Goal: Information Seeking & Learning: Learn about a topic

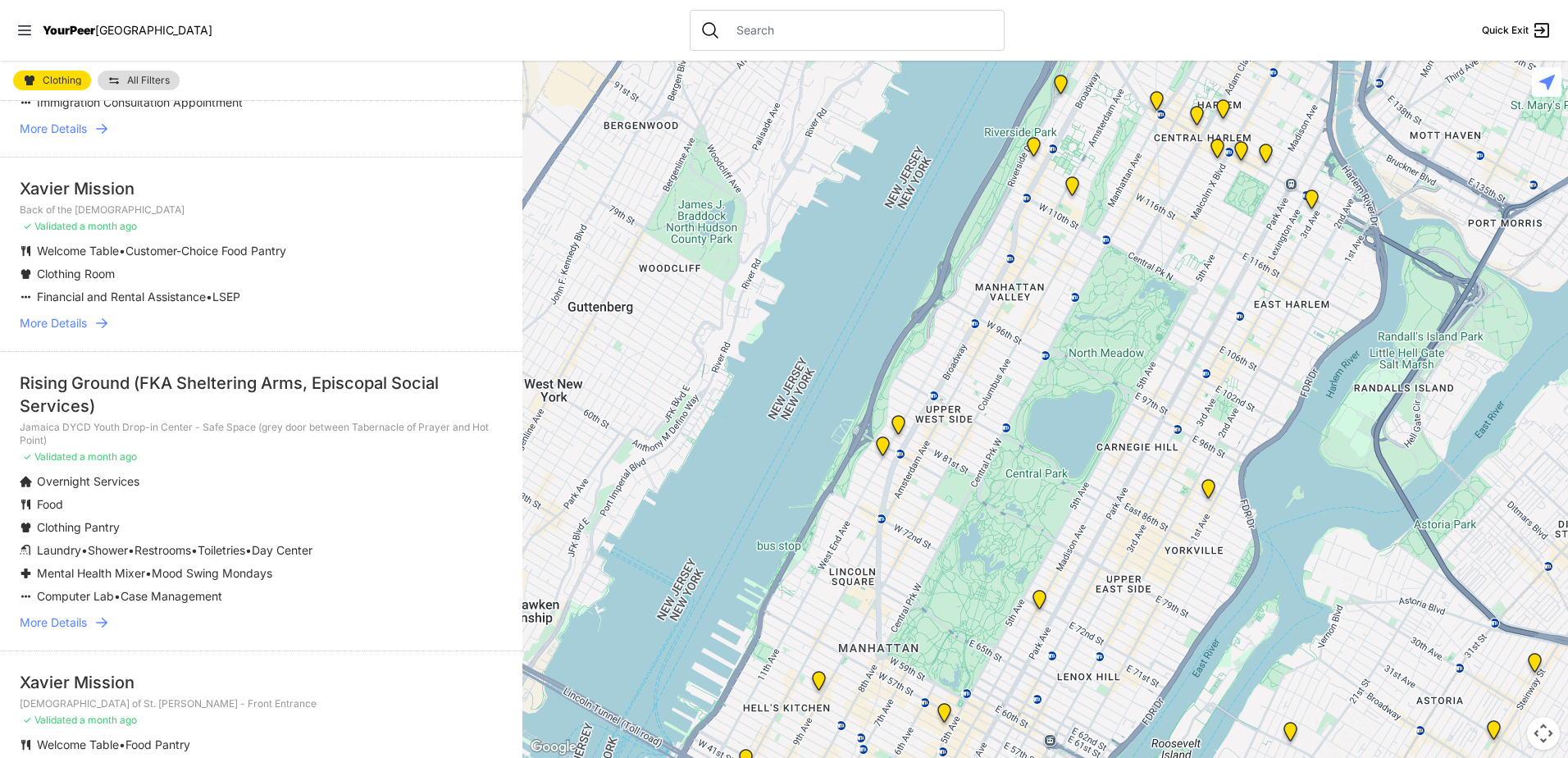
scroll to position [1148, 0]
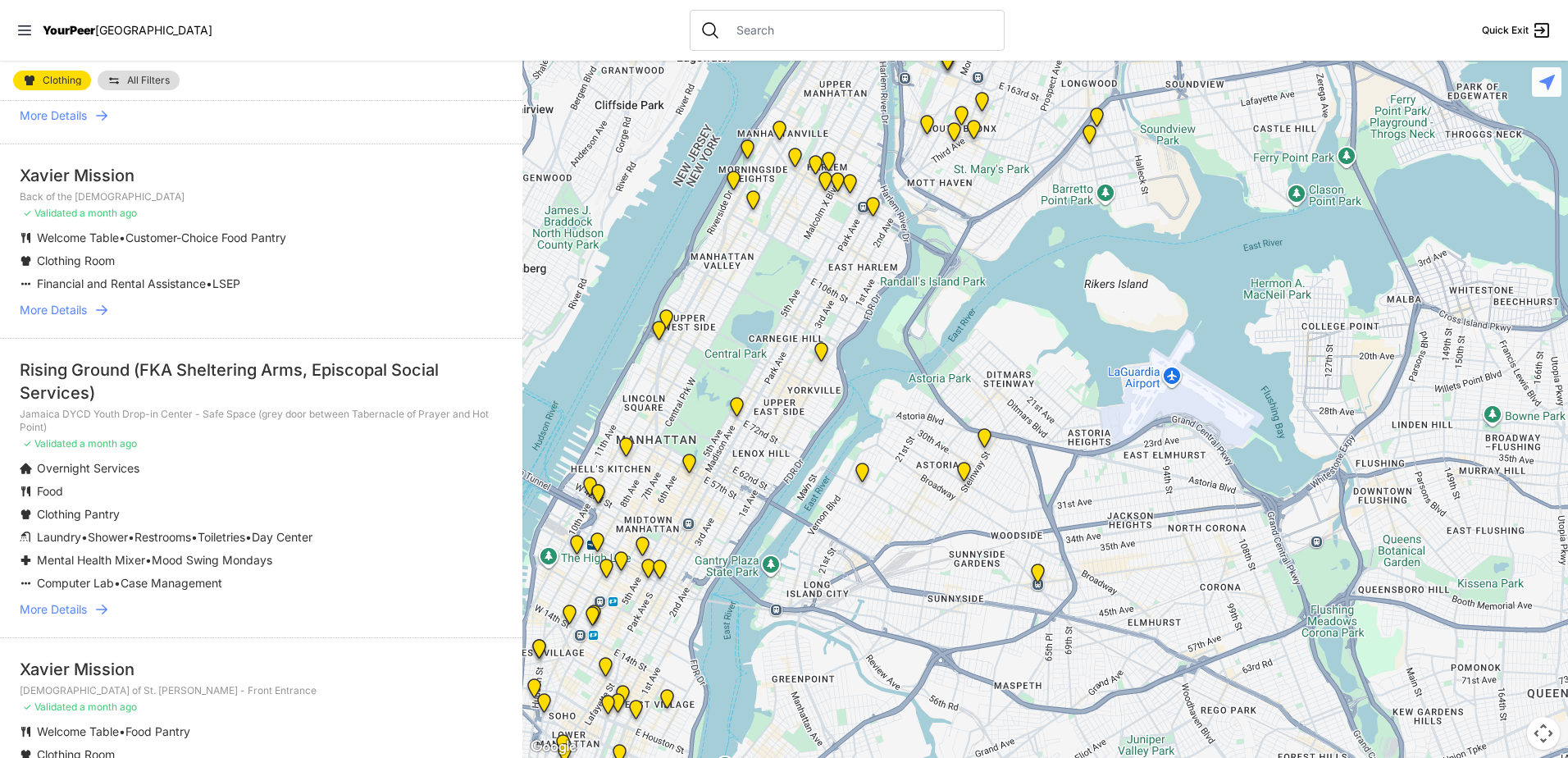
drag, startPoint x: 1285, startPoint y: 570, endPoint x: 820, endPoint y: 406, distance: 493.1
click at [820, 406] on div at bounding box center [1044, 409] width 1045 height 697
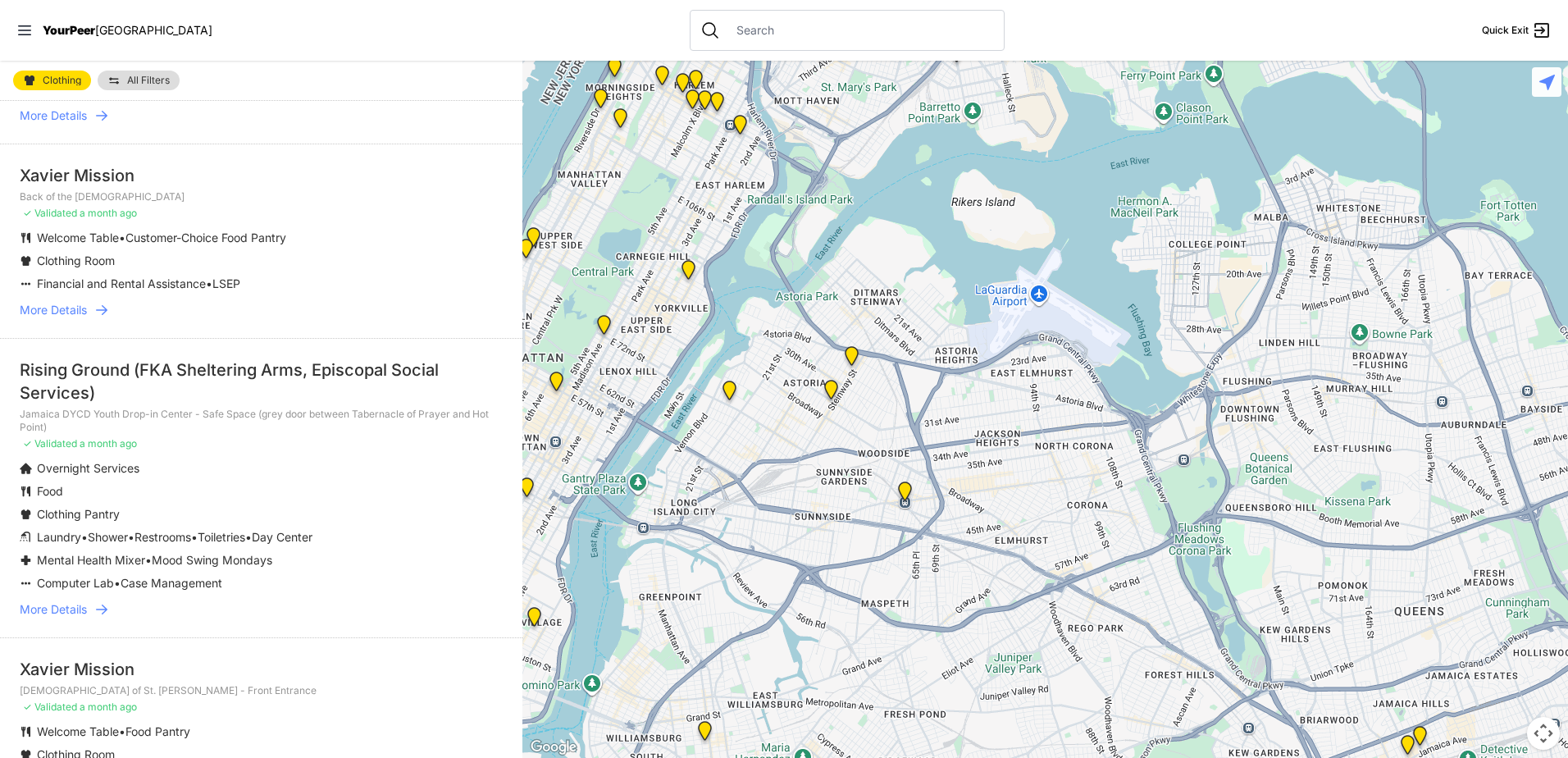
drag, startPoint x: 1194, startPoint y: 615, endPoint x: 1046, endPoint y: 527, distance: 172.2
click at [1058, 529] on div at bounding box center [1044, 409] width 1045 height 697
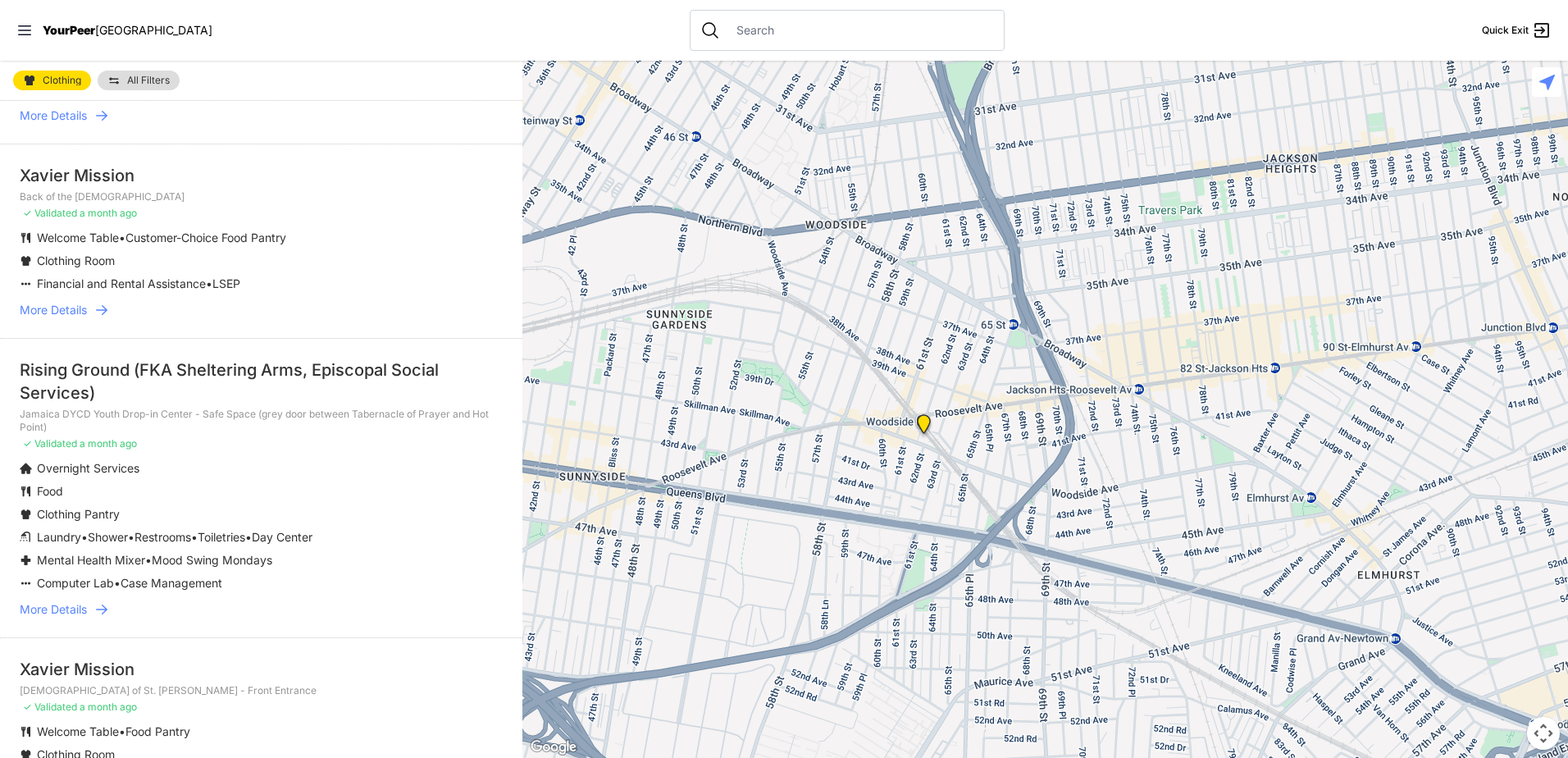
drag, startPoint x: 824, startPoint y: 559, endPoint x: 1030, endPoint y: 488, distance: 217.9
click at [1030, 488] on div at bounding box center [1044, 409] width 1045 height 697
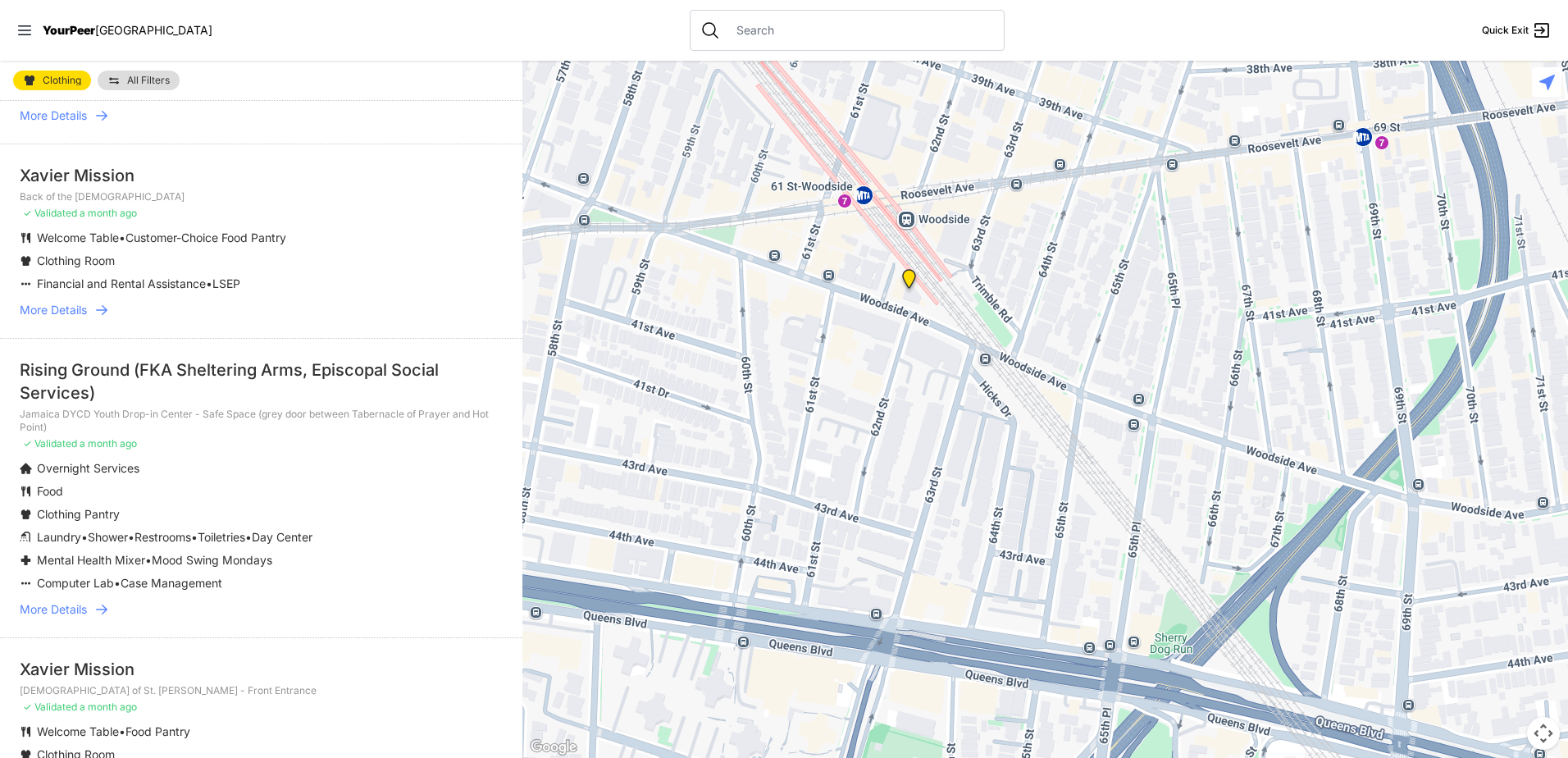
drag, startPoint x: 782, startPoint y: 337, endPoint x: 1018, endPoint y: 342, distance: 236.1
click at [1018, 342] on div at bounding box center [1044, 409] width 1045 height 697
click at [908, 271] on img "Woodside Youth Drop-in Center" at bounding box center [909, 282] width 21 height 27
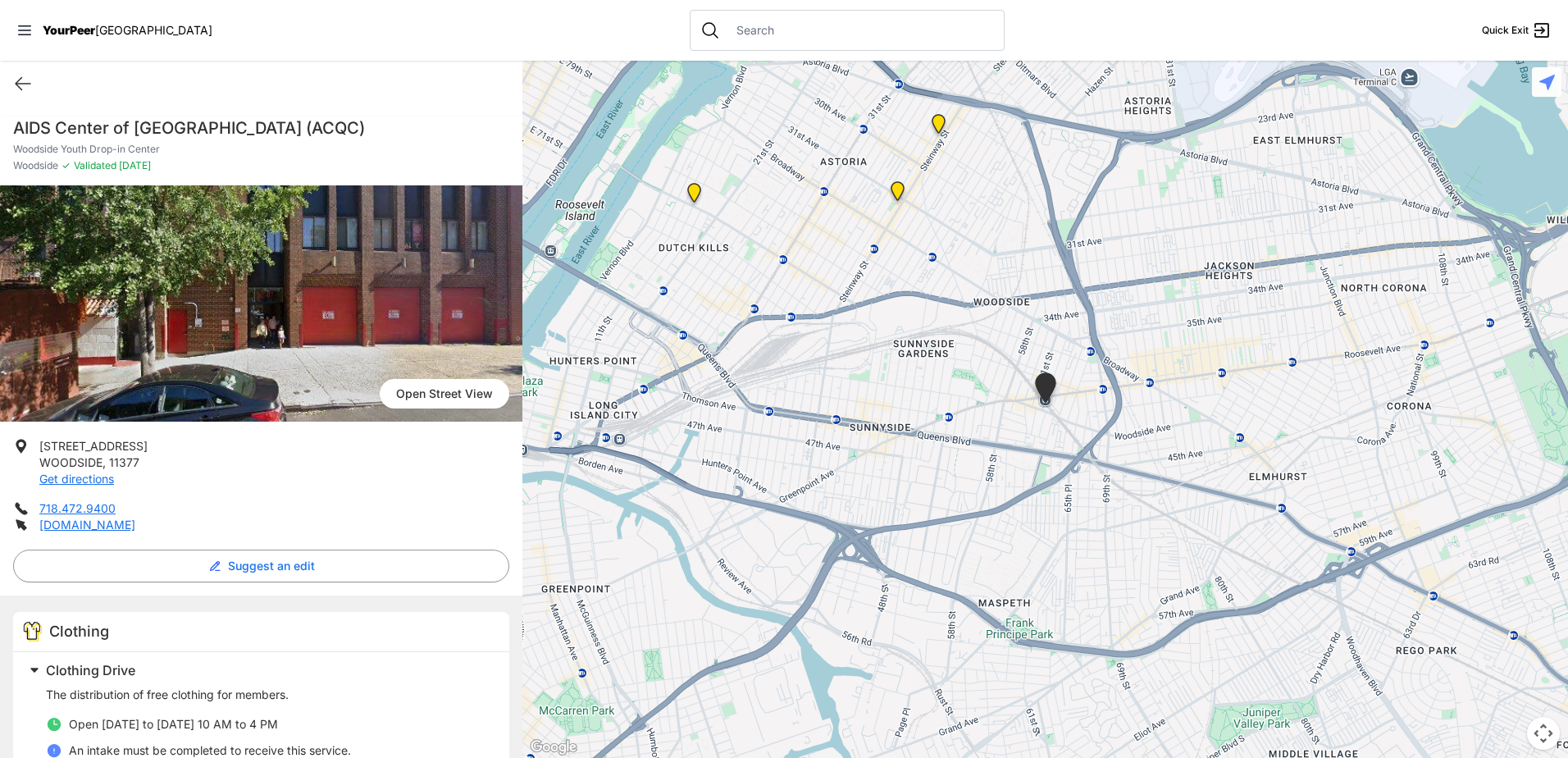
click at [642, 609] on div at bounding box center [1044, 409] width 1045 height 697
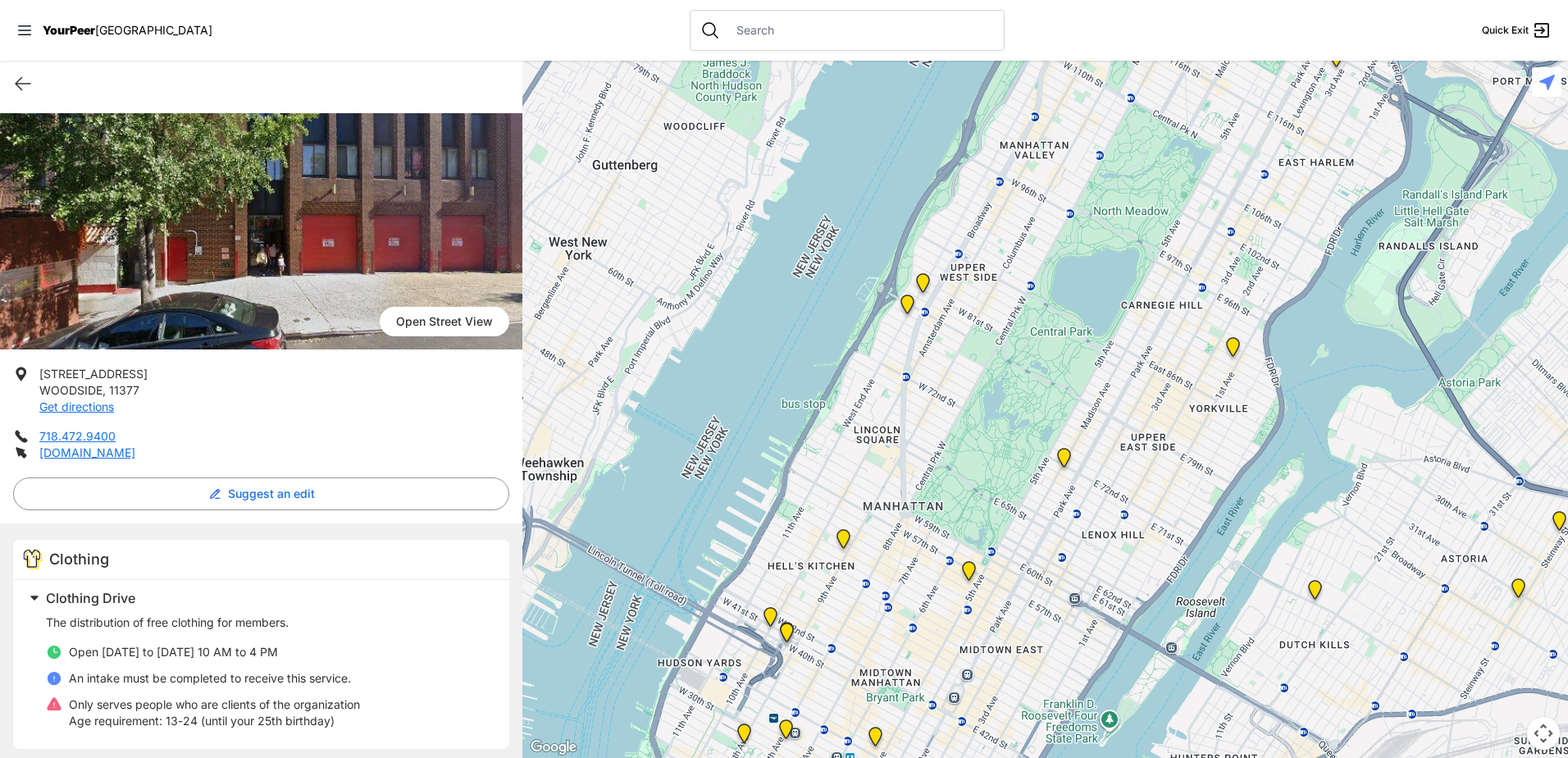
scroll to position [164, 0]
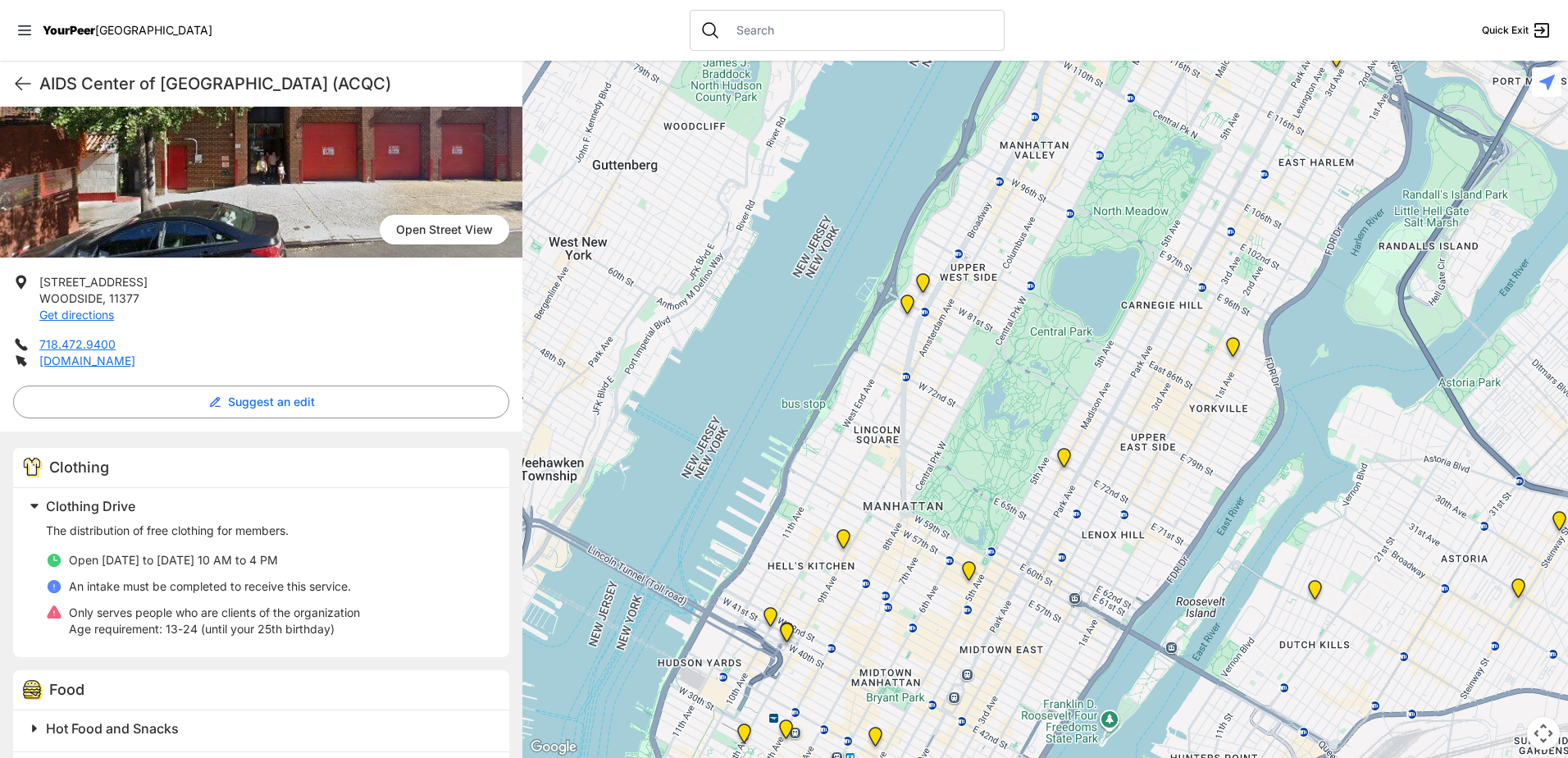
select select "recentlyUpdated"
